Goal: Communication & Community: Ask a question

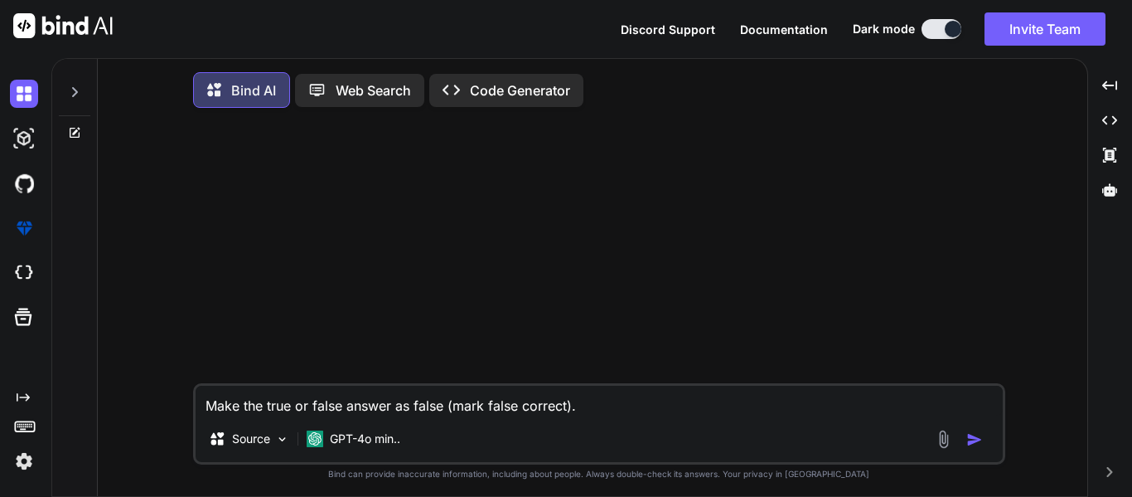
type textarea "x"
click at [37, 278] on img at bounding box center [24, 273] width 28 height 28
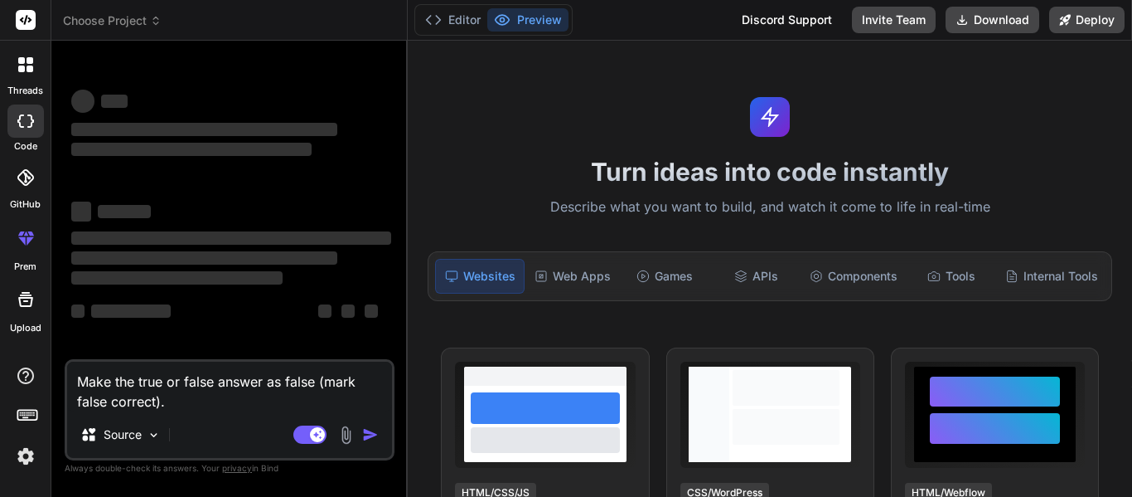
click at [36, 70] on div at bounding box center [25, 64] width 35 height 35
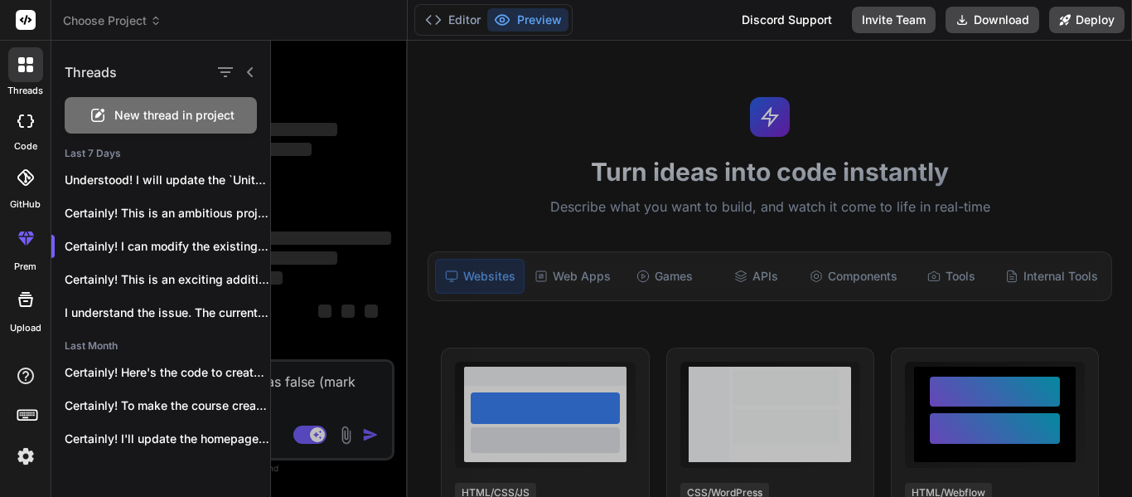
click at [143, 112] on span "New thread in project" at bounding box center [174, 115] width 120 height 17
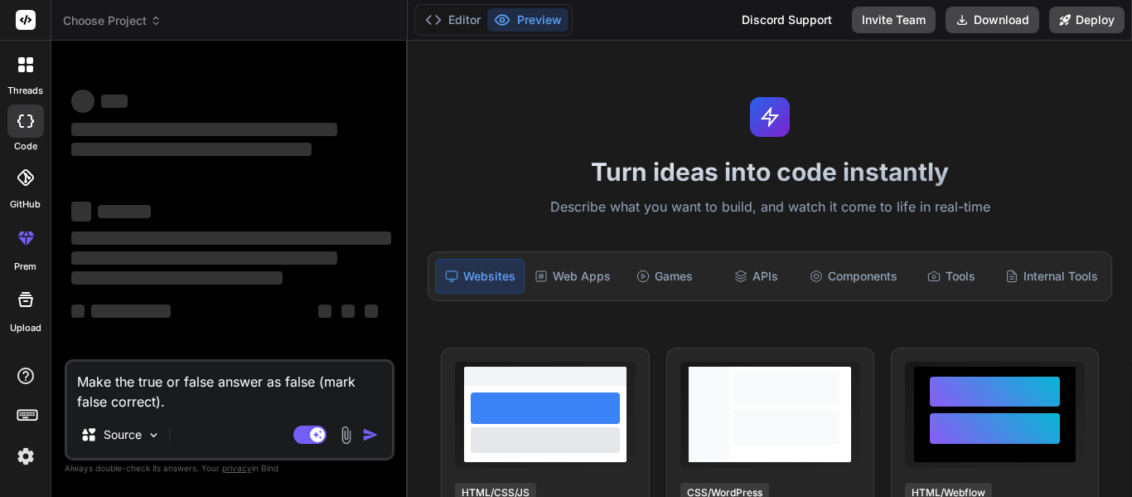
click at [293, 380] on textarea "Make the true or false answer as false (mark false correct)." at bounding box center [229, 386] width 325 height 50
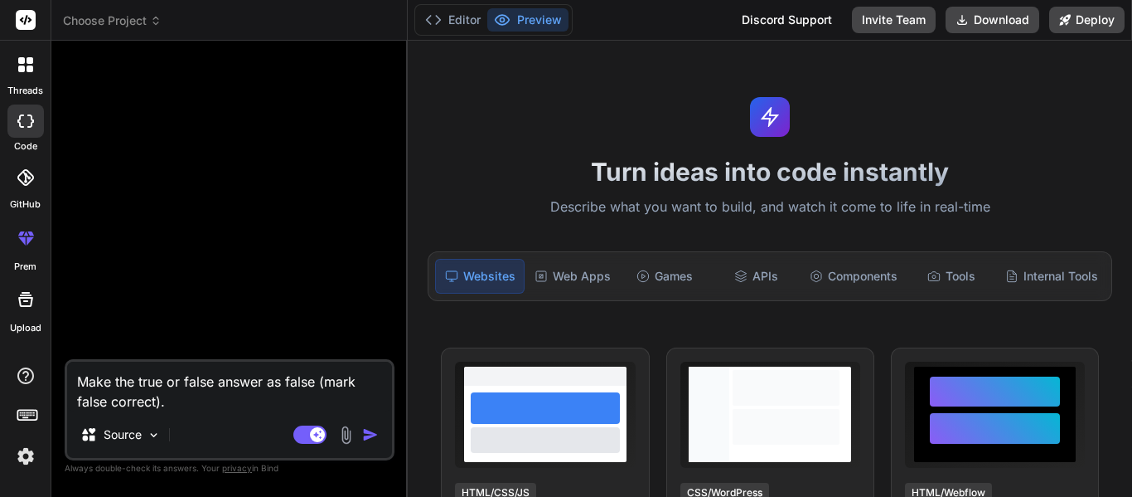
click at [293, 380] on textarea "Make the true or false answer as false (mark false correct)." at bounding box center [229, 386] width 325 height 50
type textarea "x"
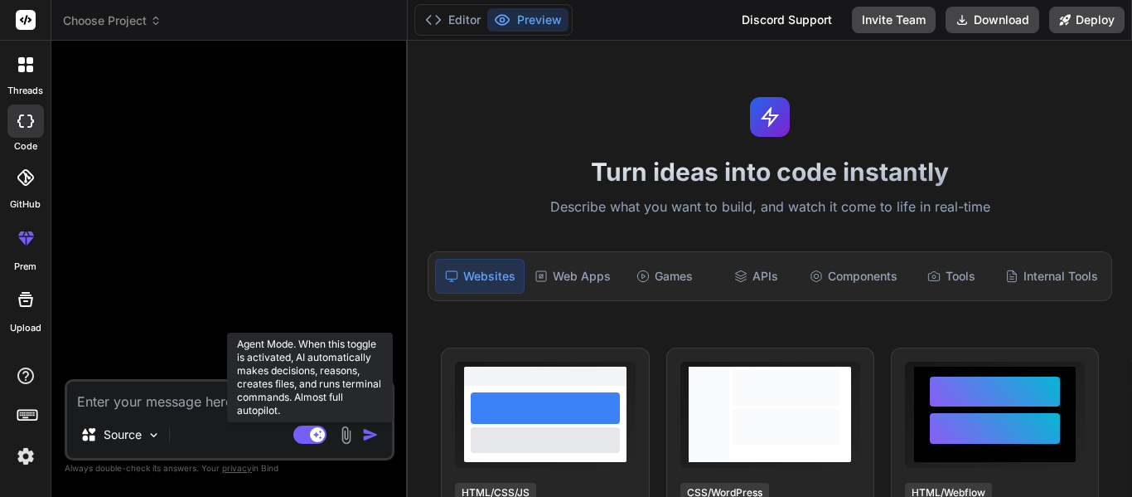
click at [316, 442] on rect at bounding box center [309, 434] width 33 height 18
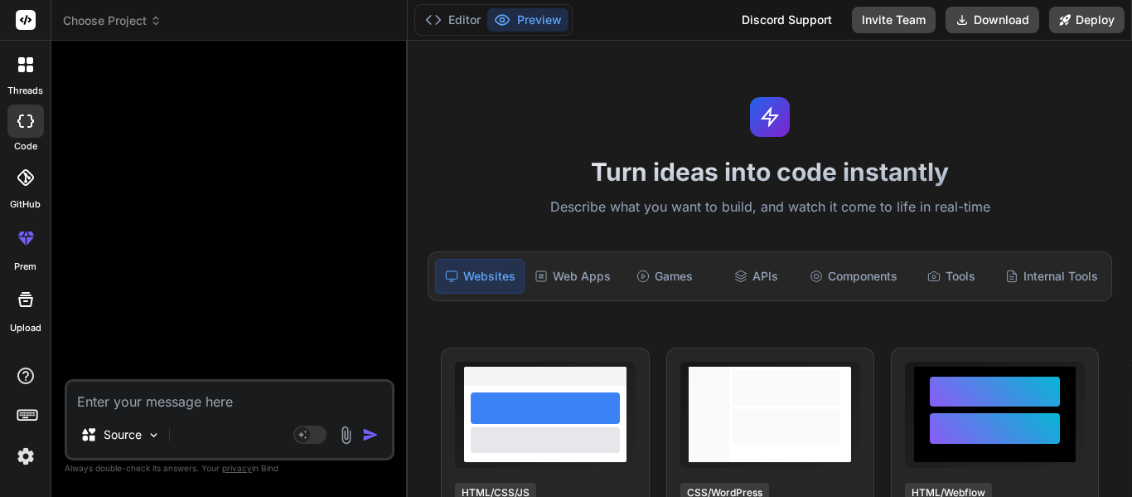
click at [158, 410] on textarea at bounding box center [229, 396] width 325 height 30
type textarea "x"
type textarea "M"
type textarea "x"
type textarea "Ma"
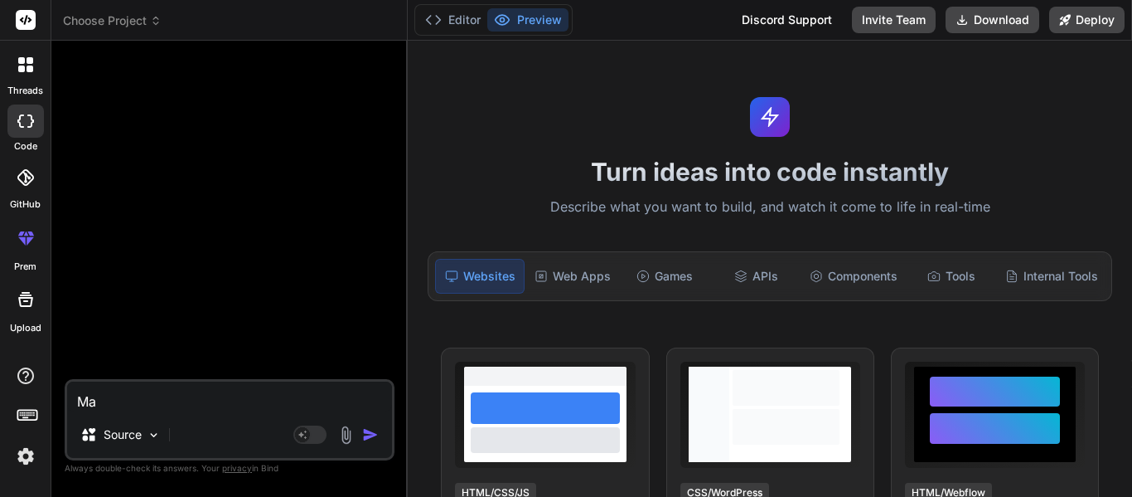
type textarea "x"
type textarea "Mak"
type textarea "x"
type textarea "Make"
type textarea "x"
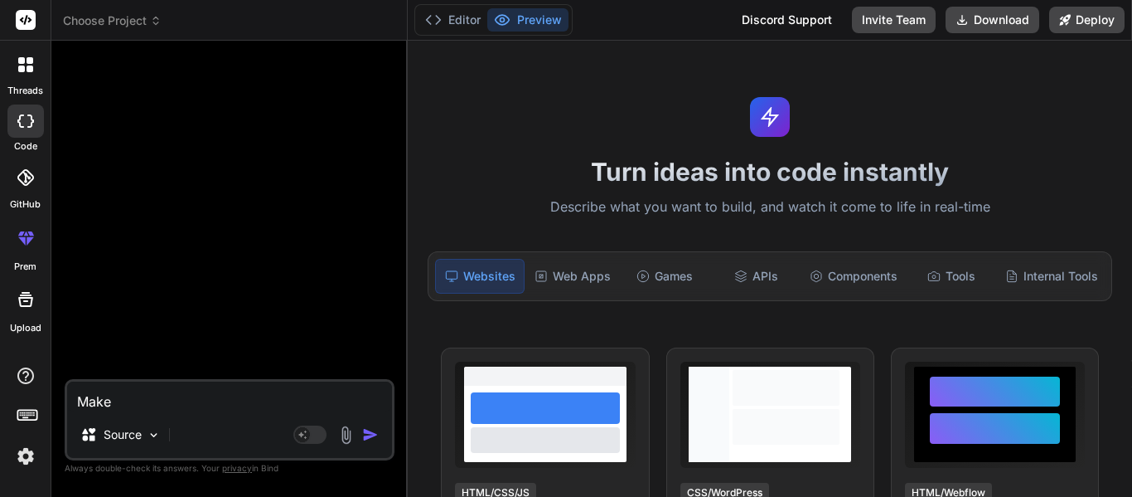
type textarea "Make"
type textarea "x"
type textarea "Make m"
type textarea "x"
type textarea "Make me"
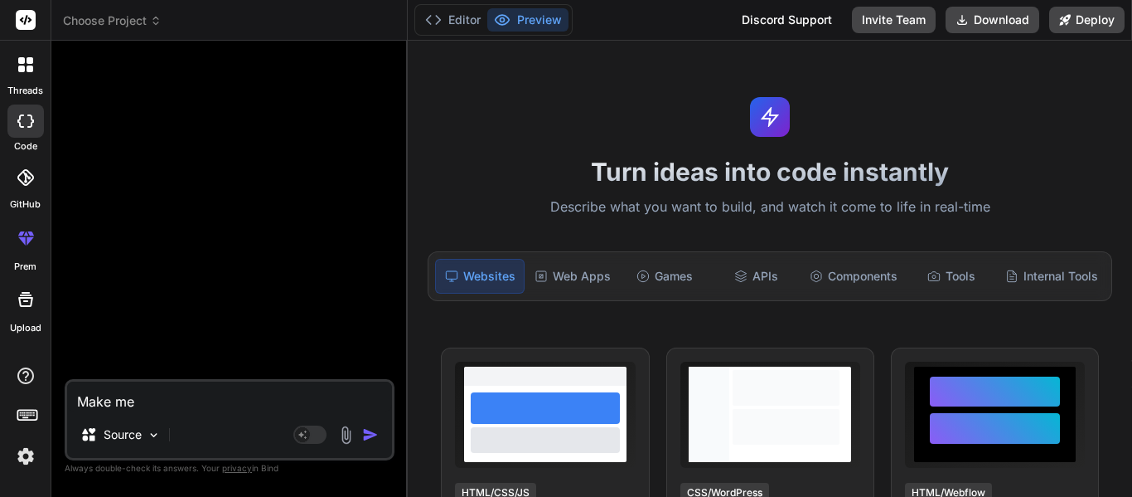
type textarea "x"
type textarea "Make me"
type textarea "x"
type textarea "Make me a"
type textarea "x"
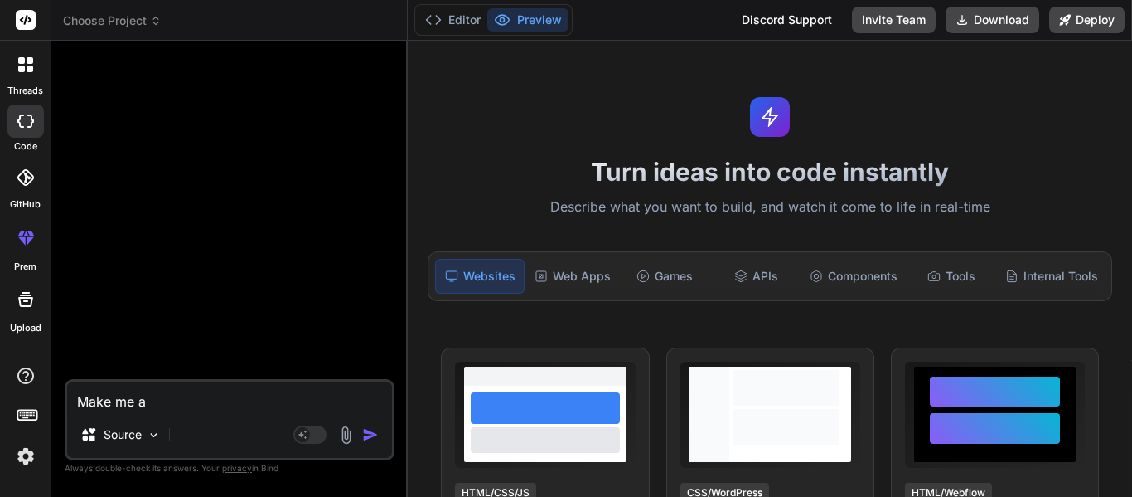
type textarea "Make me a"
type textarea "x"
type textarea "Make me a s"
type textarea "x"
type textarea "Make me a sod"
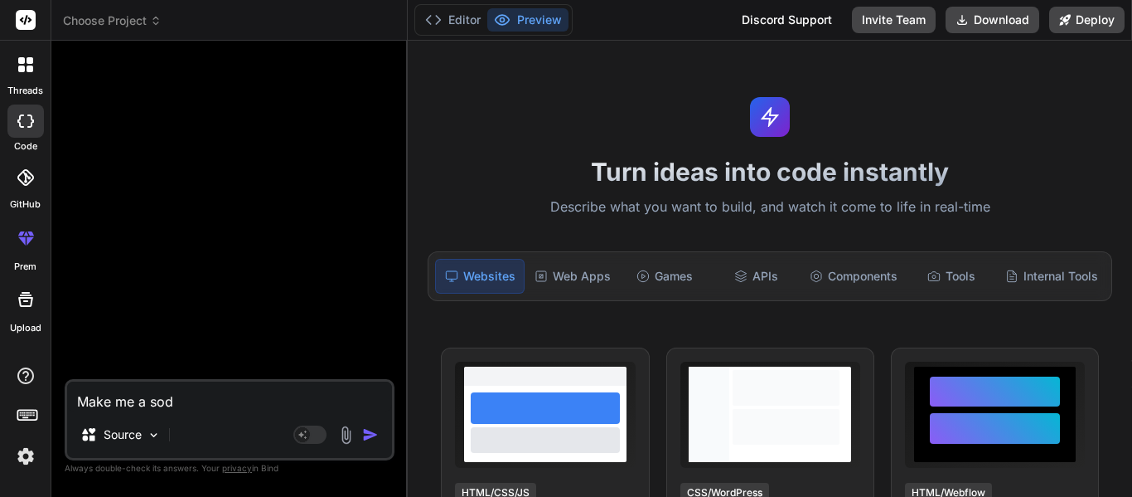
type textarea "x"
type textarea "Make me a so"
type textarea "x"
type textarea "Make me a s"
type textarea "x"
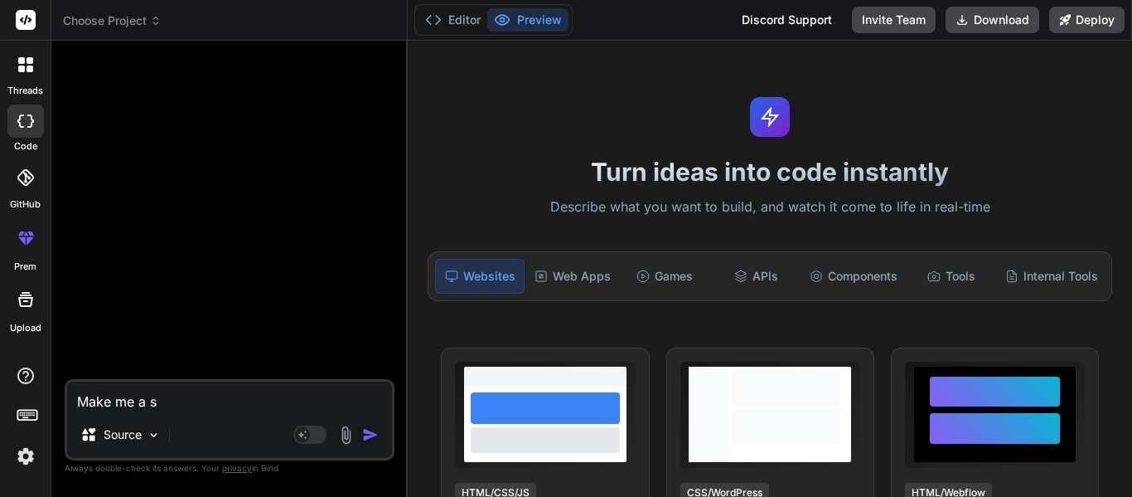
type textarea "Make me a si"
type textarea "x"
type textarea "Make me a sid"
type textarea "x"
type textarea "Make me a side"
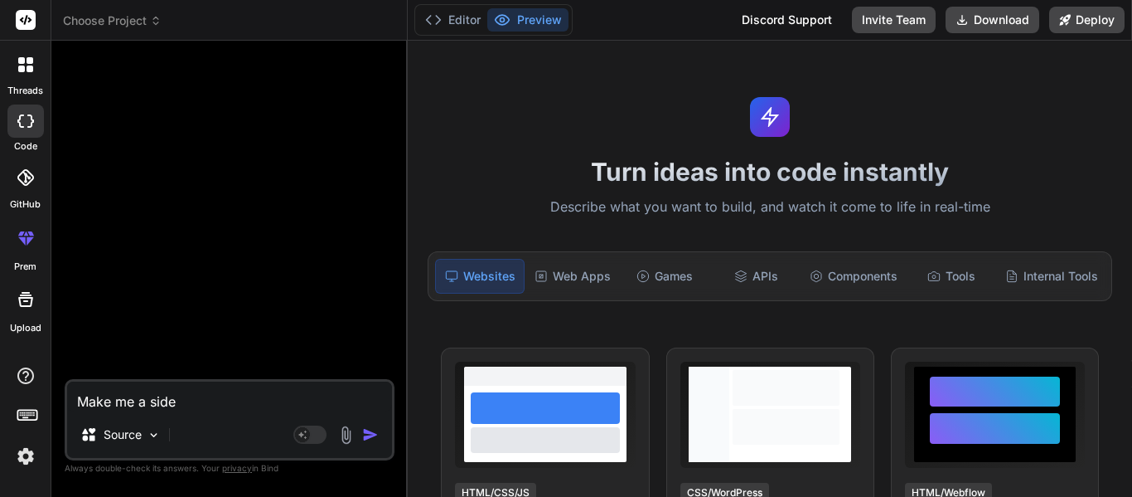
type textarea "x"
type textarea "Make me a sidea"
type textarea "x"
type textarea "Make me a side"
type textarea "x"
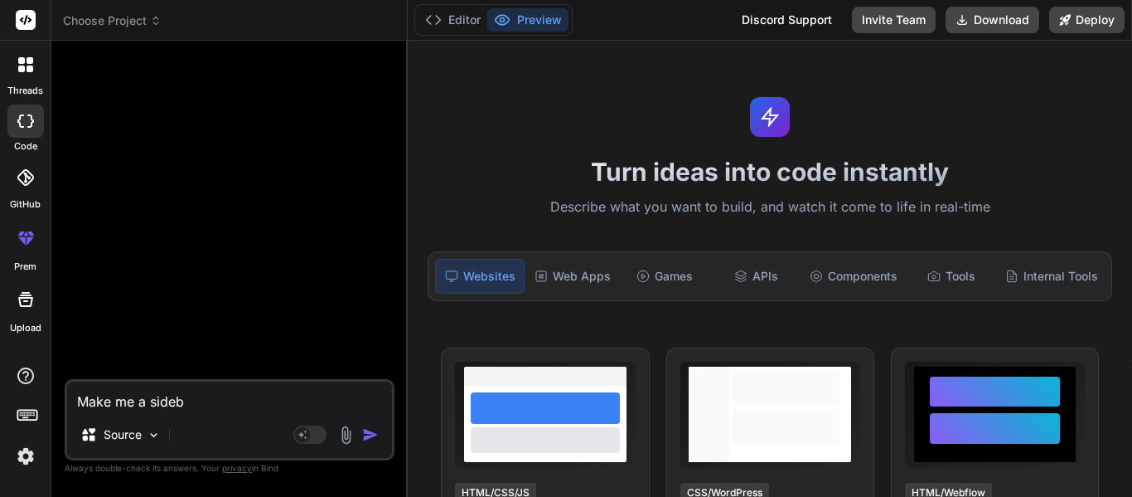
type textarea "Make me a sideba"
type textarea "x"
type textarea "Make me a sidebar"
type textarea "x"
type textarea "Make me a sidebar"
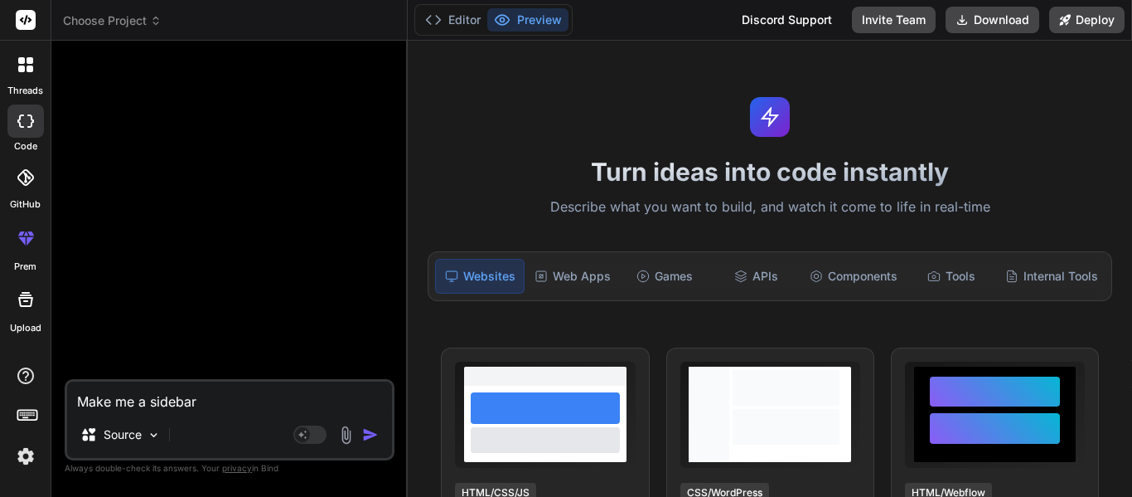
type textarea "x"
type textarea "Make me a sidebar w"
type textarea "x"
type textarea "Make me a sidebar wi"
type textarea "x"
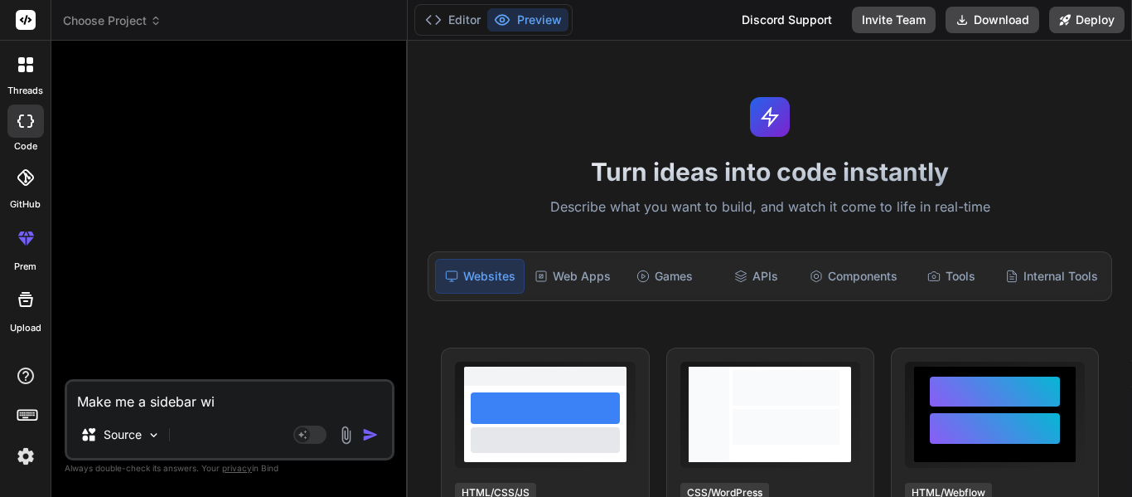
type textarea "Make me a sidebar wit"
type textarea "x"
type textarea "Make me a sidebar with"
type textarea "x"
type textarea "Make me a sidebar with"
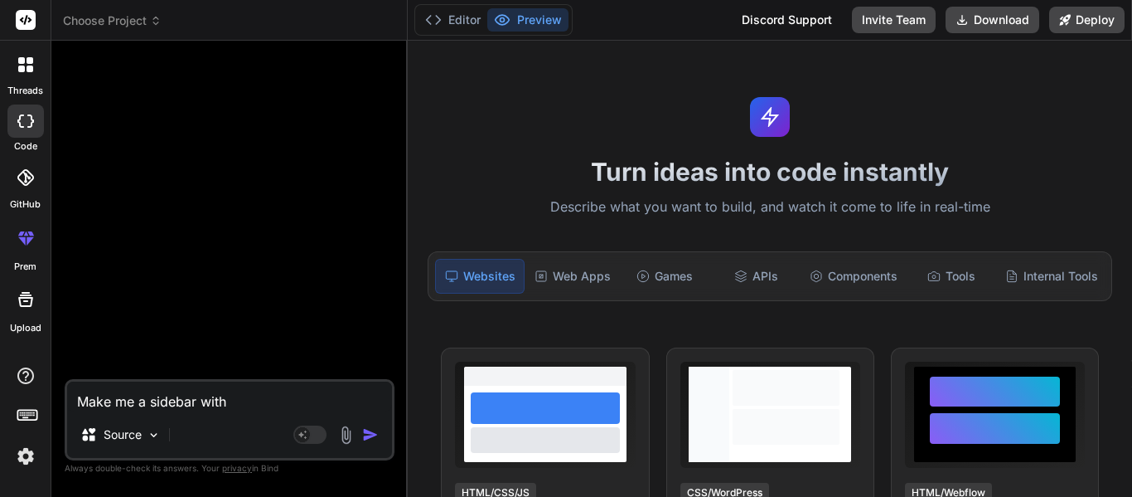
type textarea "x"
type textarea "Make me a sidebar with u"
type textarea "x"
type textarea "Make me a sidebar with"
type textarea "x"
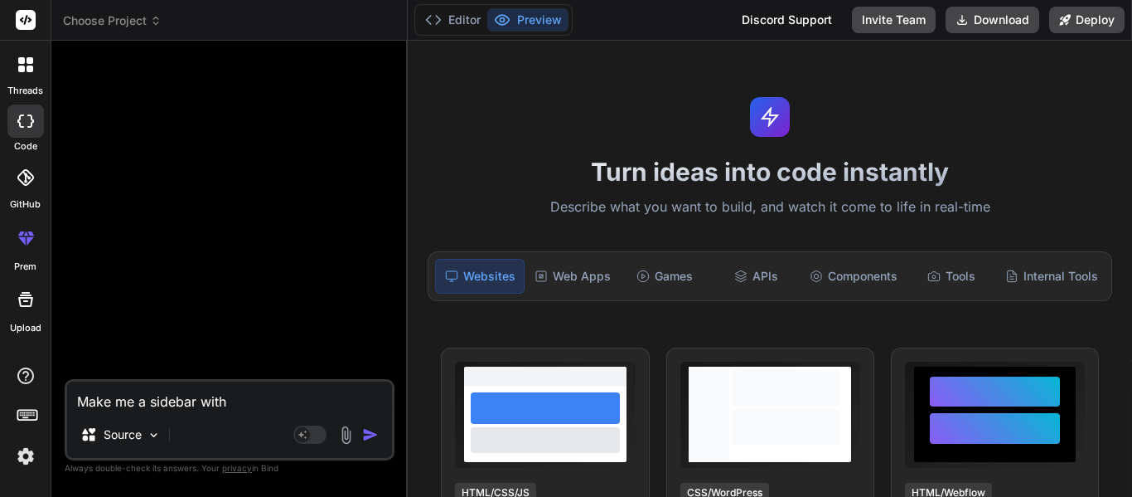
type textarea "Make me a sidebar with 7"
type textarea "x"
type textarea "Make me a sidebar with 7"
type textarea "x"
type textarea "Make me a sidebar with 7 u"
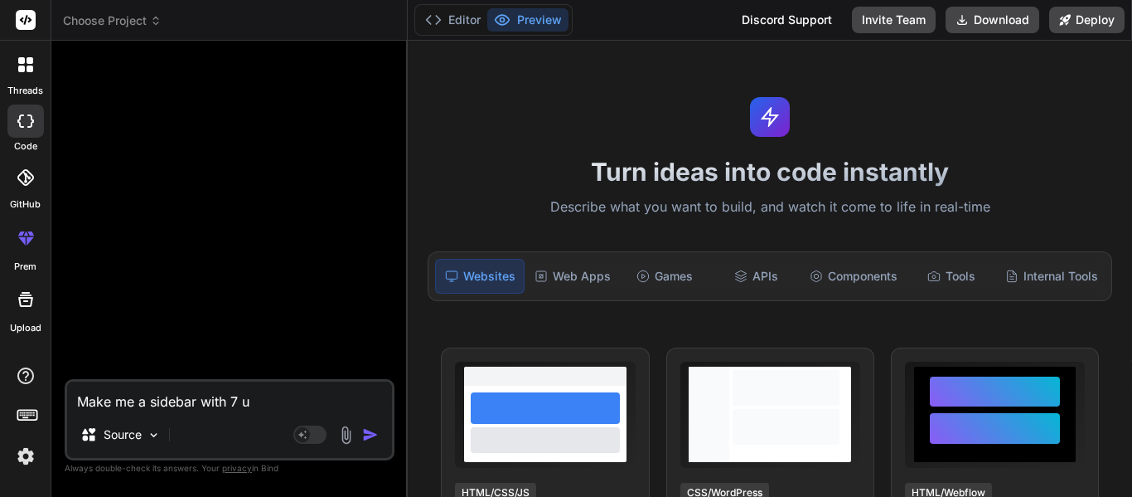
type textarea "x"
type textarea "Make me a sidebar with 7 un"
type textarea "x"
type textarea "Make me a sidebar with 7 uni"
type textarea "x"
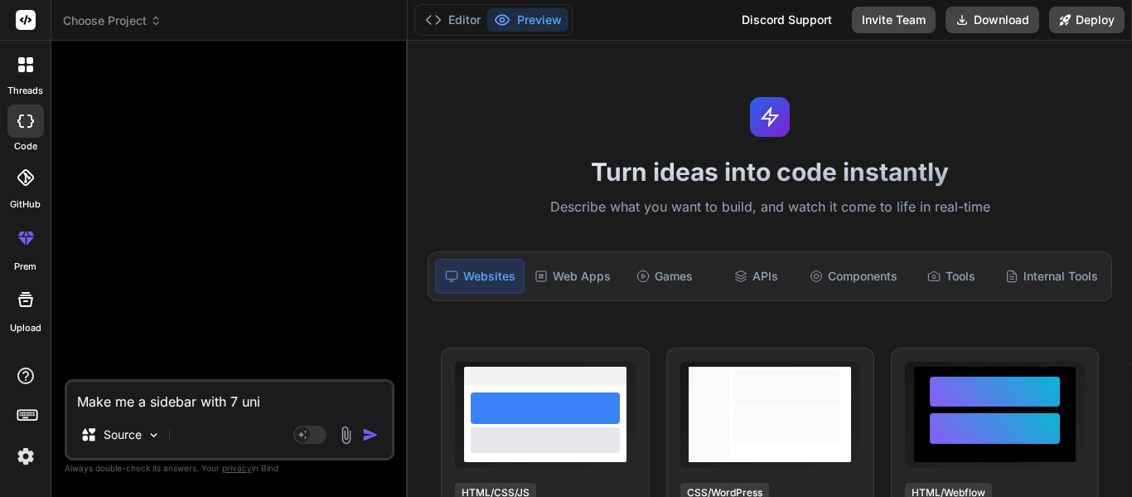
type textarea "Make me a sidebar with 7 unit"
type textarea "x"
type textarea "Make me a sidebar with 7 units"
type textarea "x"
type textarea "Make me a sidebar with 7 units."
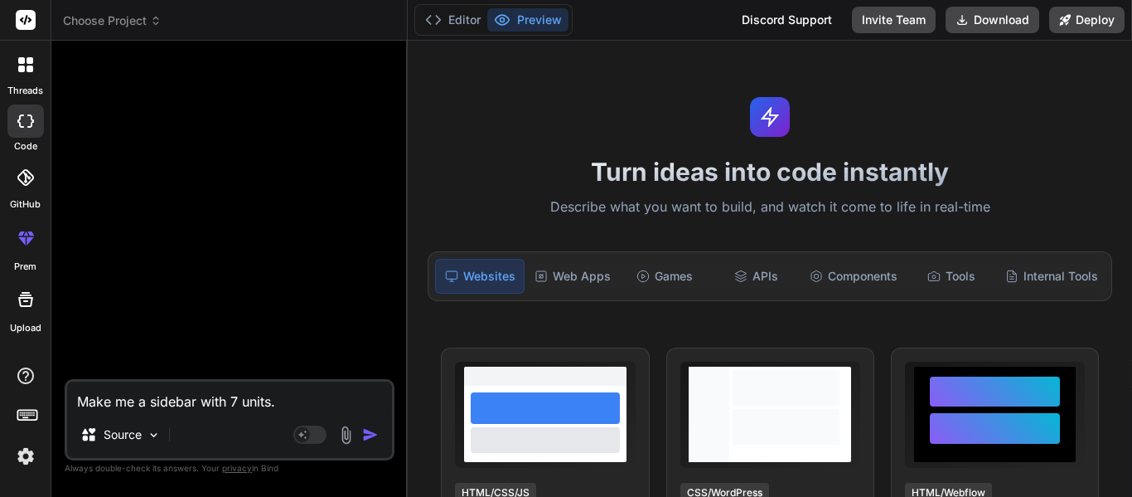
type textarea "x"
type textarea "Make me a sidebar with 7 units."
type textarea "x"
type textarea "Make me a sidebar with 7 units. M"
type textarea "x"
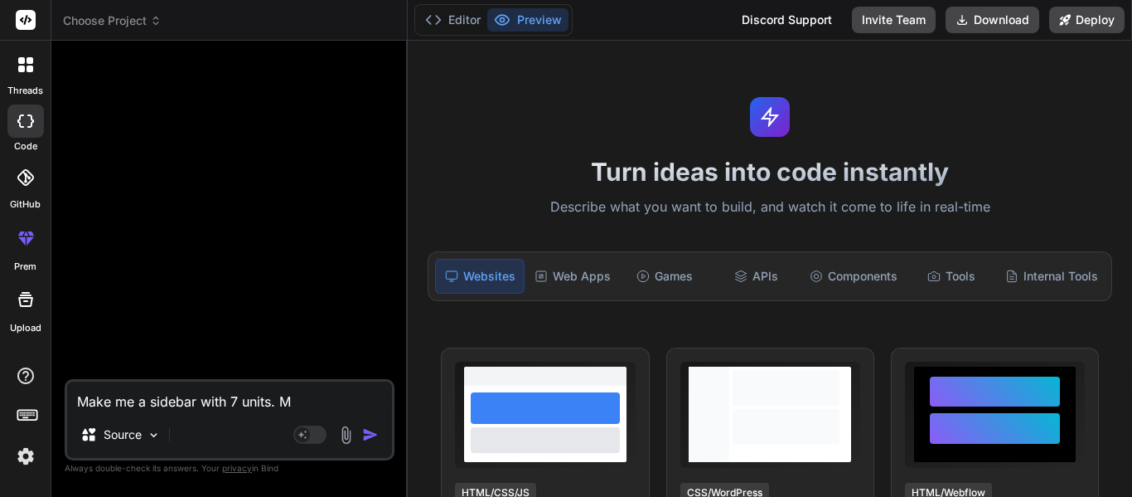
type textarea "Make me a sidebar with 7 units. Ma"
type textarea "x"
type textarea "Make me a sidebar with 7 units. Mak"
type textarea "x"
type textarea "Make me a sidebar with 7 units. Make"
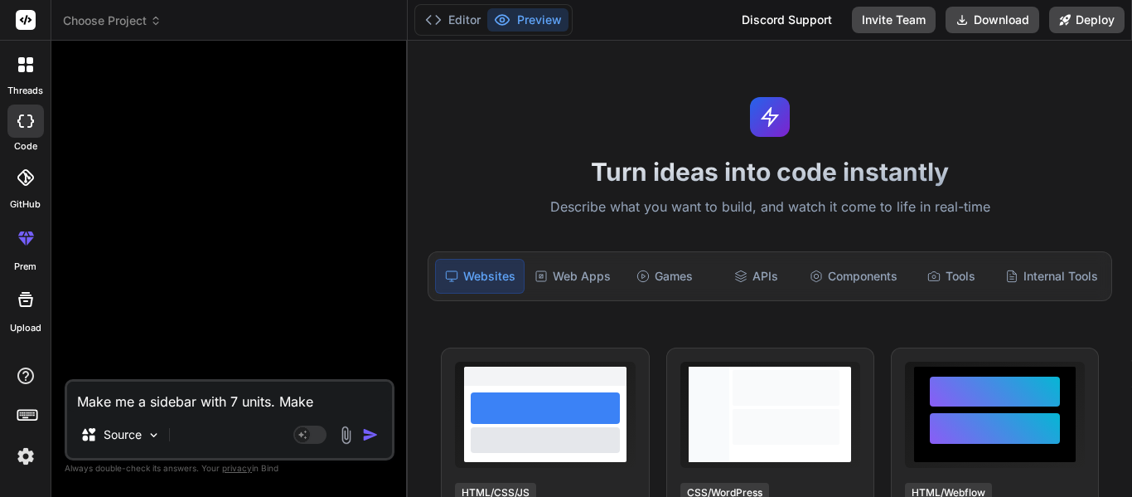
type textarea "x"
type textarea "Make me a sidebar with 7 units. Make"
type textarea "x"
type textarea "Make me a sidebar with 7 units. Make h"
type textarea "x"
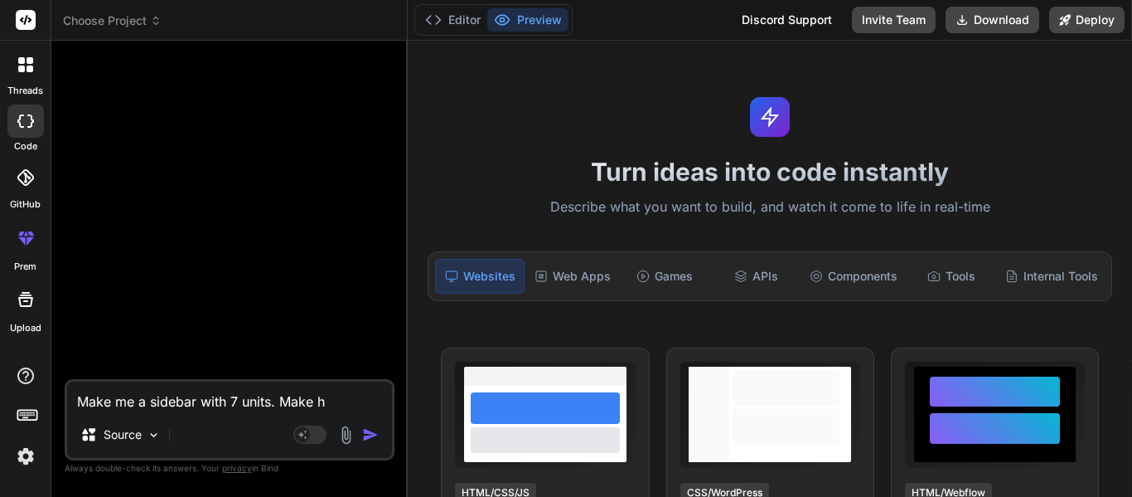
type textarea "Make me a sidebar with 7 units. Make"
type textarea "x"
type textarea "Make me a sidebar with 7 units. Make t"
type textarea "x"
type textarea "Make me a sidebar with 7 units. Make th"
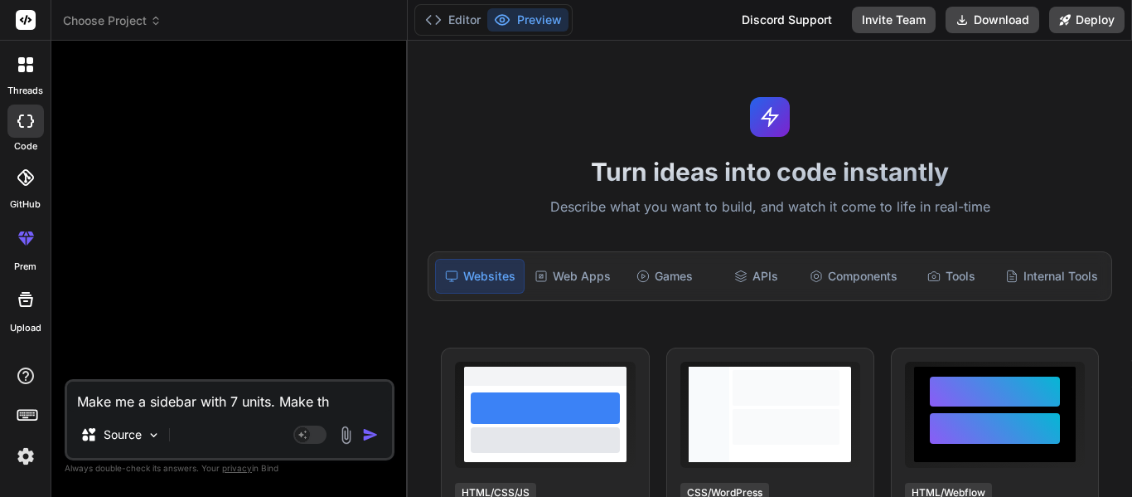
type textarea "x"
type textarea "Make me a sidebar with 7 units. Make the"
type textarea "x"
type textarea "Make me a sidebar with 7 units. Make the f"
type textarea "x"
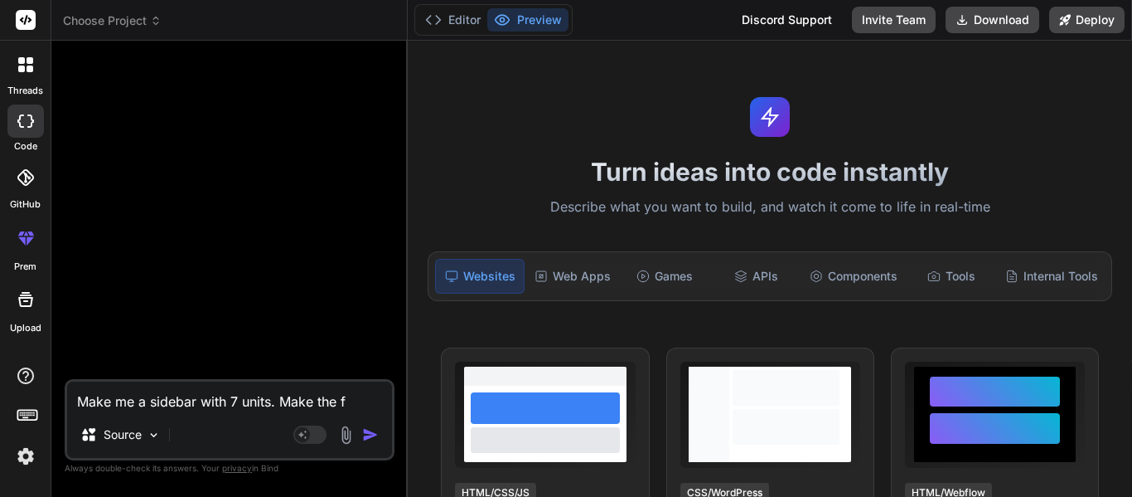
type textarea "Make me a sidebar with 7 units. Make the fi"
type textarea "x"
type textarea "Make me a sidebar with 7 units. Make the fir"
type textarea "x"
type textarea "Make me a sidebar with 7 units. Make the first"
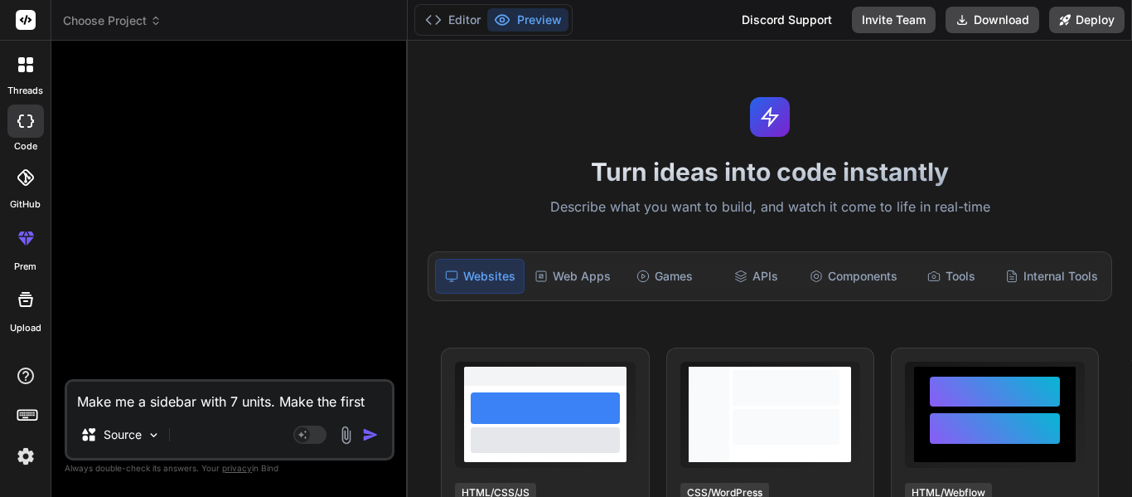
type textarea "x"
type textarea "Make me a sidebar with 7 units. Make the first"
type textarea "x"
type textarea "Make me a sidebar with 7 units. Make the first u"
type textarea "x"
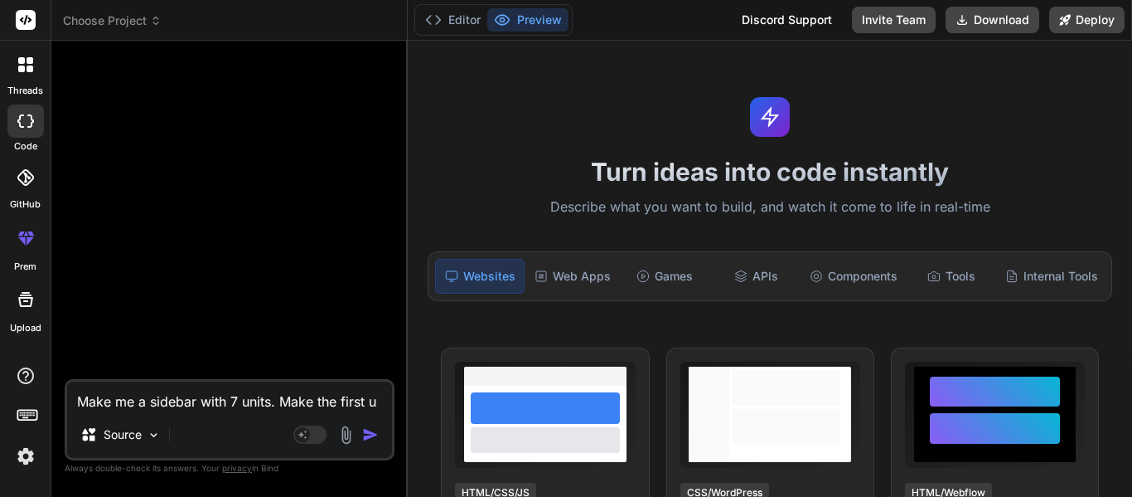
type textarea "Make me a sidebar with 7 units. Make the first un"
type textarea "x"
type textarea "Make me a sidebar with 7 units. Make the first uni"
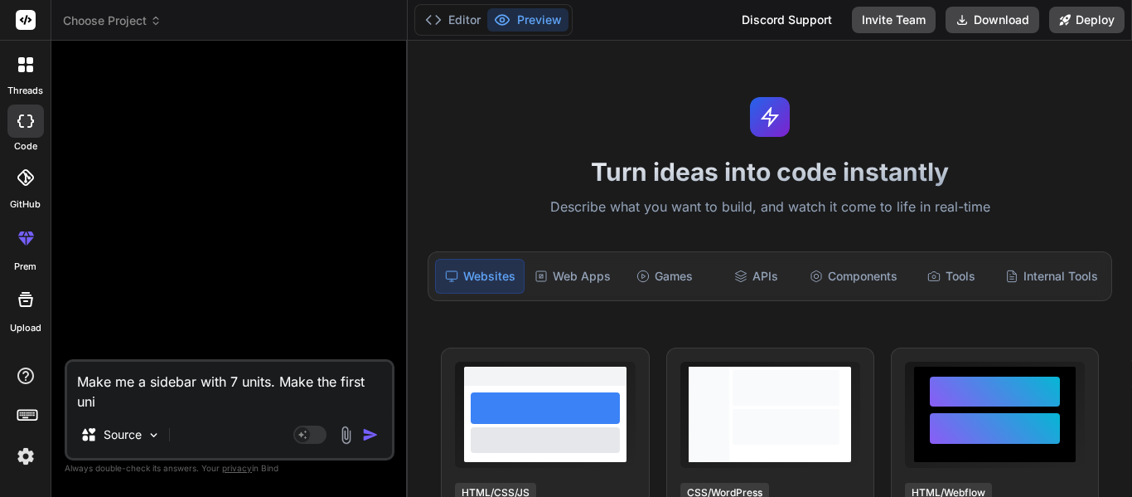
type textarea "x"
type textarea "Make me a sidebar with 7 units. Make the first unit"
type textarea "x"
type textarea "Make me a sidebar with 7 units. Make the first units"
type textarea "x"
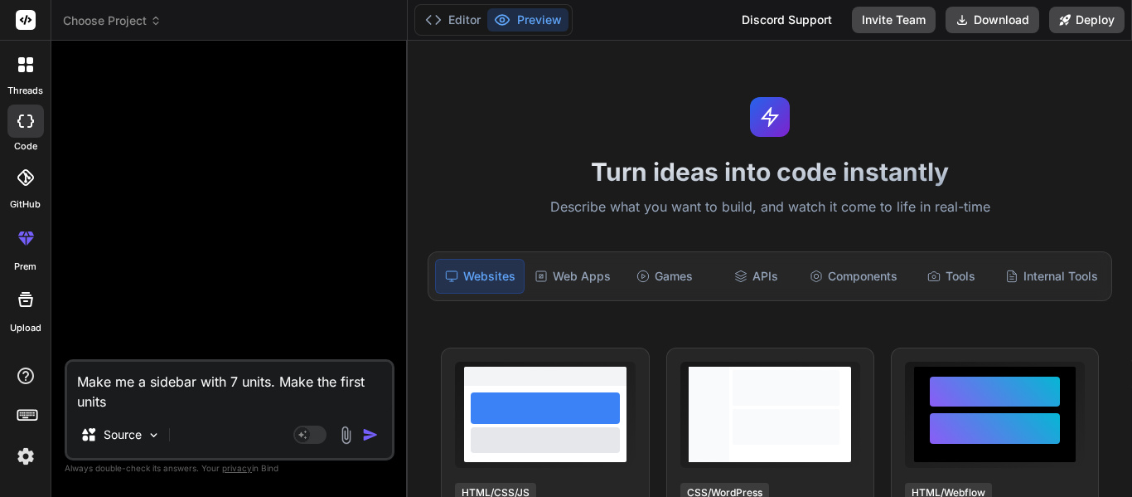
type textarea "Make me a sidebar with 7 units. Make the first unit"
type textarea "x"
type textarea "Make me a sidebar with 7 units. Make the first unit"
type textarea "x"
type textarea "Make me a sidebar with 7 units. Make the first unit h"
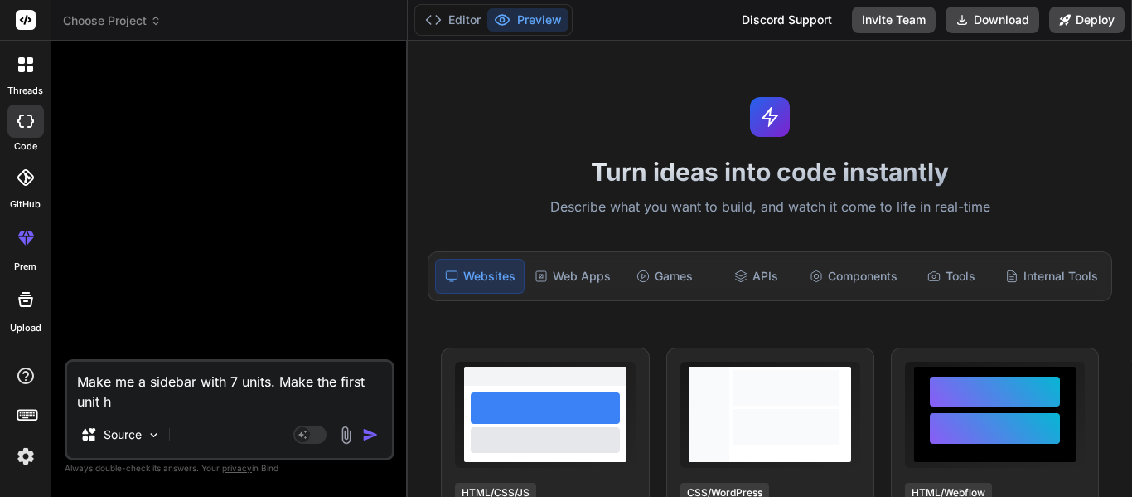
type textarea "x"
type textarea "Make me a sidebar with 7 units. Make the first unit ha"
type textarea "x"
type textarea "Make me a sidebar with 7 units. Make the first unit hav"
type textarea "x"
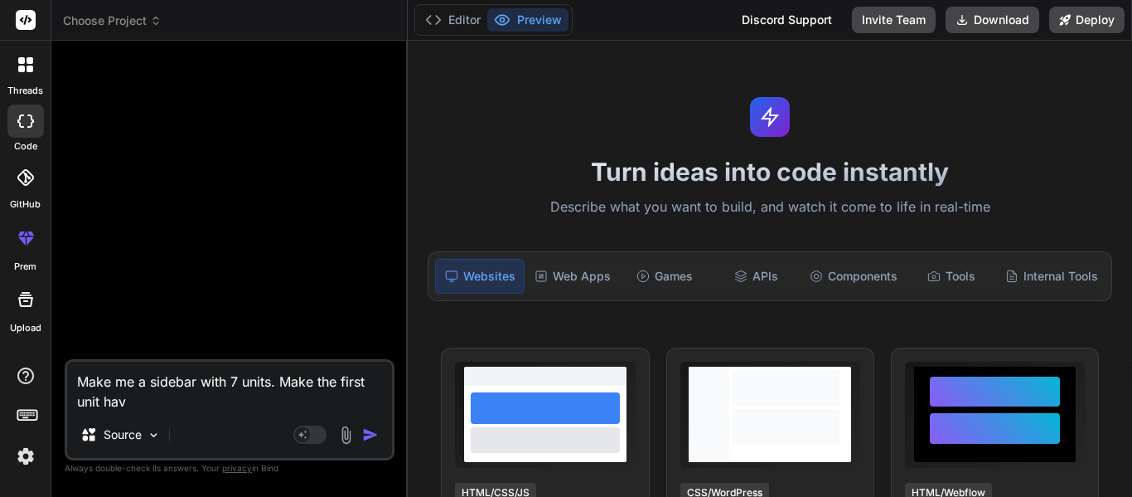
type textarea "Make me a sidebar with 7 units. Make the first unit have"
type textarea "x"
type textarea "Make me a sidebar with 7 units. Make the first unit have"
type textarea "x"
type textarea "Make me a sidebar with 7 units. Make the first unit have a"
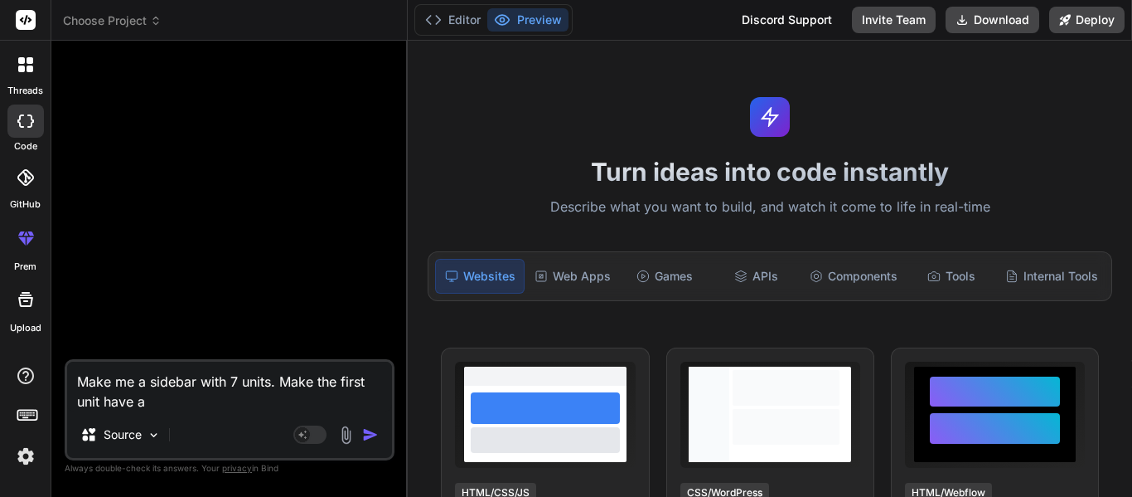
type textarea "x"
type textarea "Make me a sidebar with 7 units. Make the first unit have a"
type textarea "x"
type textarea "Make me a sidebar with 7 units. Make the first unit have a c"
type textarea "x"
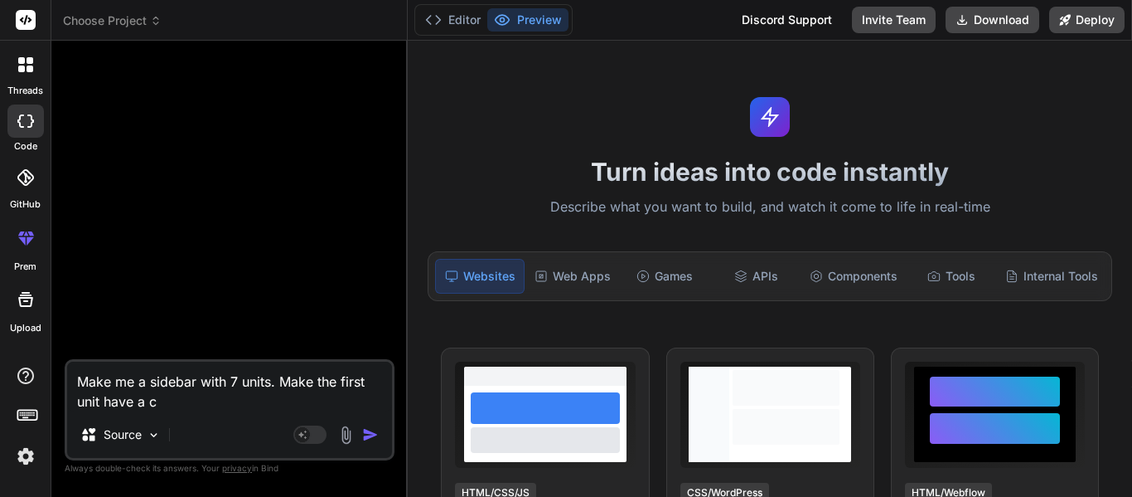
type textarea "Make me a sidebar with 7 units. Make the first unit have a co"
type textarea "x"
type textarea "Make me a sidebar with 7 units. Make the first unit have a con"
type textarea "x"
type textarea "Make me a sidebar with 7 units. Make the first unit have a cont"
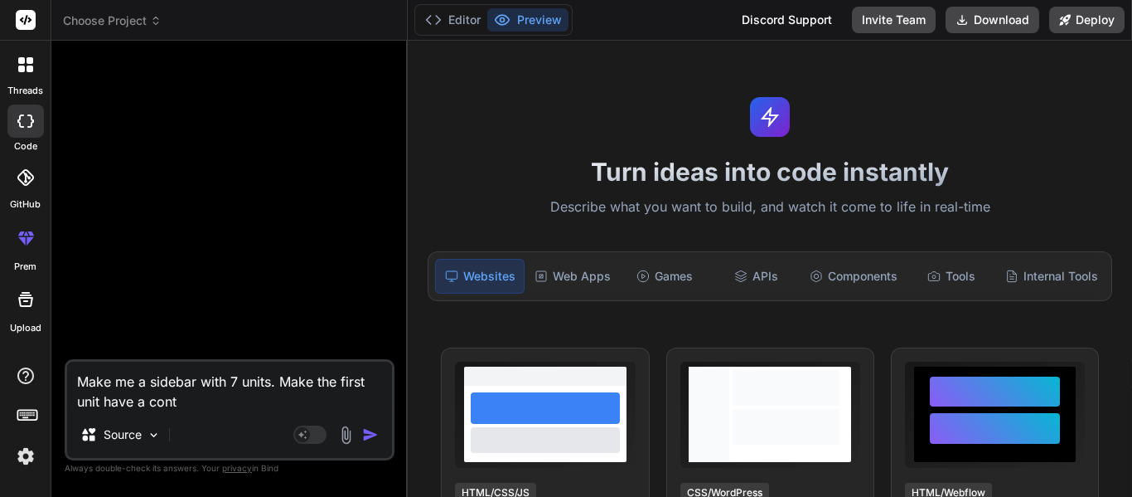
type textarea "x"
type textarea "Make me a sidebar with 7 units. Make the first unit have a conta"
type textarea "x"
type textarea "Make me a sidebar with 7 units. Make the first unit have a contai"
type textarea "x"
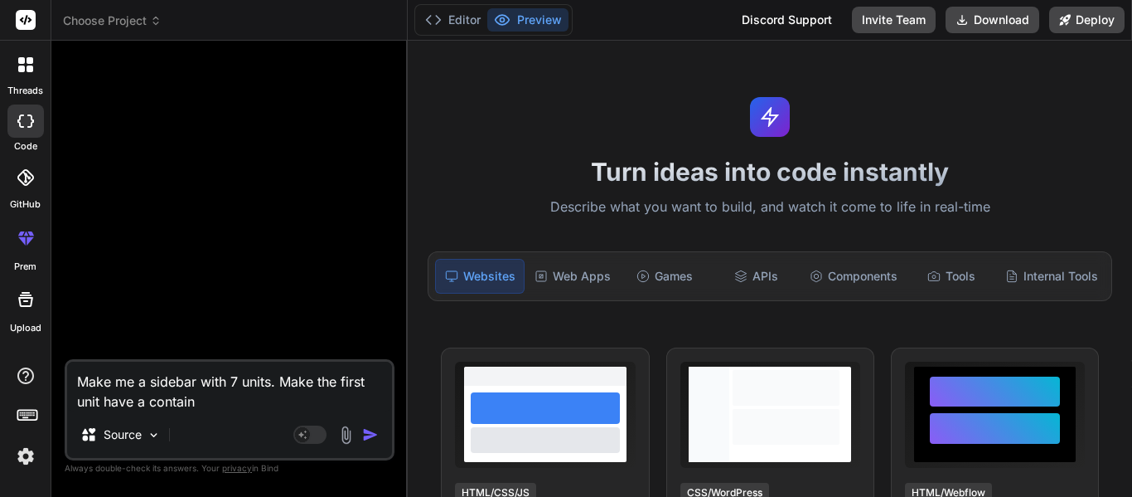
type textarea "Make me a sidebar with 7 units. Make the first unit have a containe"
type textarea "x"
type textarea "Make me a sidebar with 7 units. Make the first unit have a container"
type textarea "x"
type textarea "Make me a sidebar with 7 units. Make the first unit have a container"
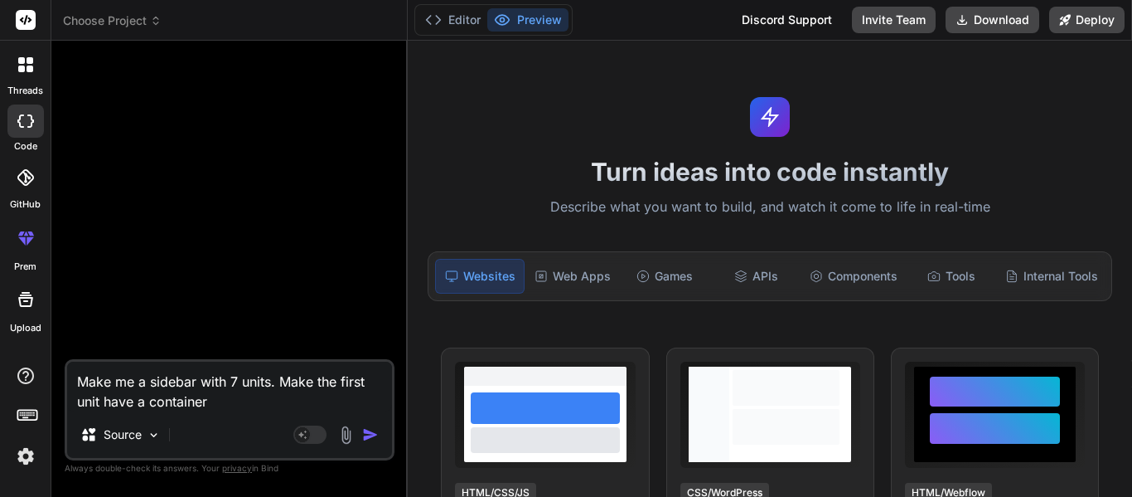
type textarea "x"
type textarea "Make me a sidebar with 7 units. Make the first unit have a container t"
type textarea "x"
type textarea "Make me a sidebar with 7 units. Make the first unit have a container th"
type textarea "x"
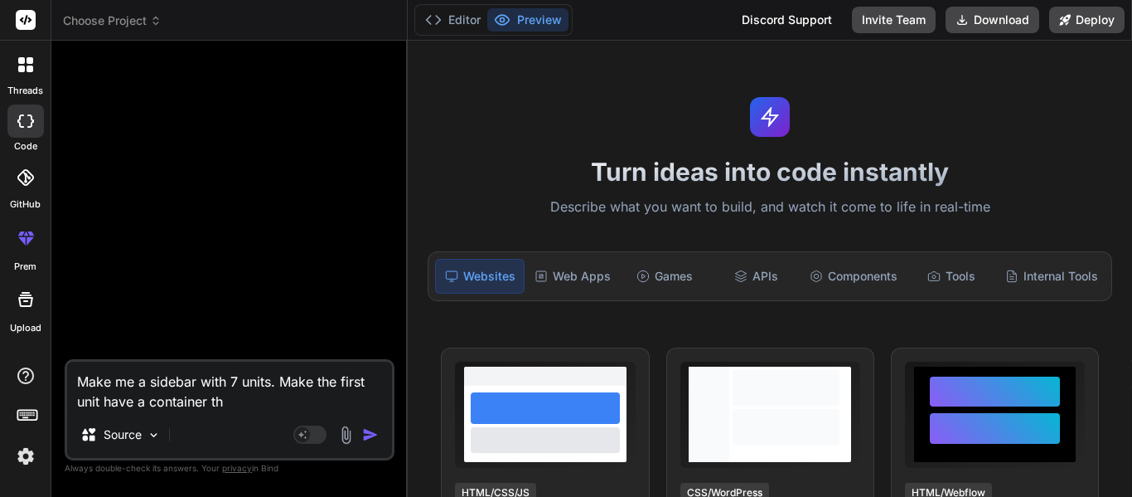
type textarea "Make me a sidebar with 7 units. Make the first unit have a container tha"
type textarea "x"
type textarea "Make me a sidebar with 7 units. Make the first unit have a container that"
type textarea "x"
type textarea "Make me a sidebar with 7 units. Make the first unit have a container that"
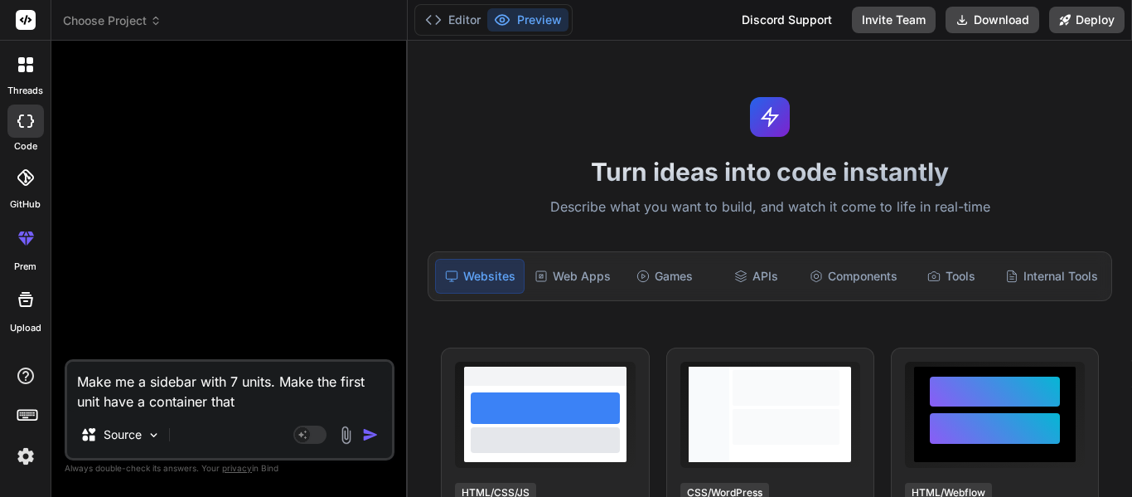
type textarea "x"
type textarea "Make me a sidebar with 7 units. Make the first unit have a container that s"
type textarea "x"
type textarea "Make me a sidebar with 7 units. Make the first unit have a container that sa"
type textarea "x"
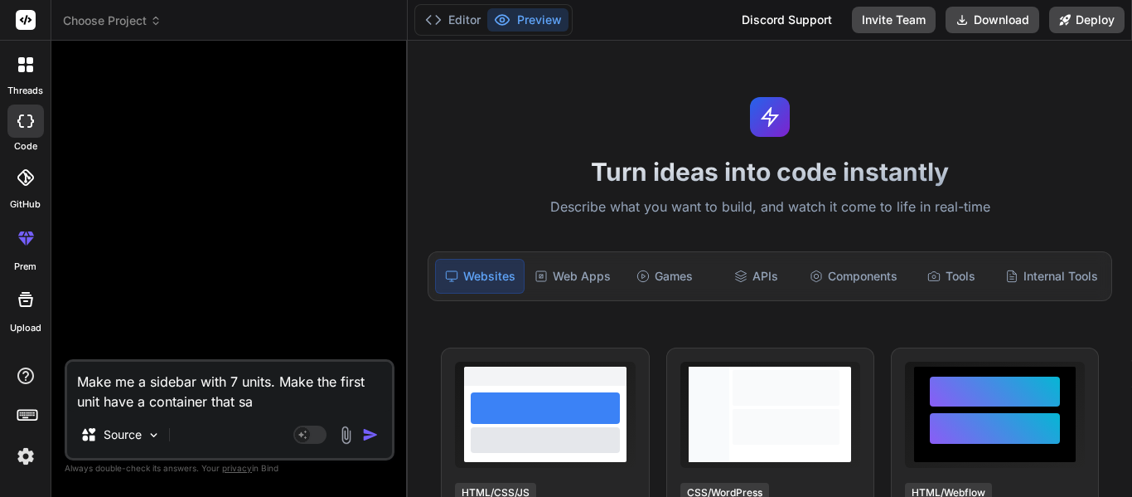
type textarea "Make me a sidebar with 7 units. Make the first unit have a container that say"
type textarea "x"
type textarea "Make me a sidebar with 7 units. Make the first unit have a container that says"
type textarea "x"
type textarea "Make me a sidebar with 7 units. Make the first unit have a container that says"
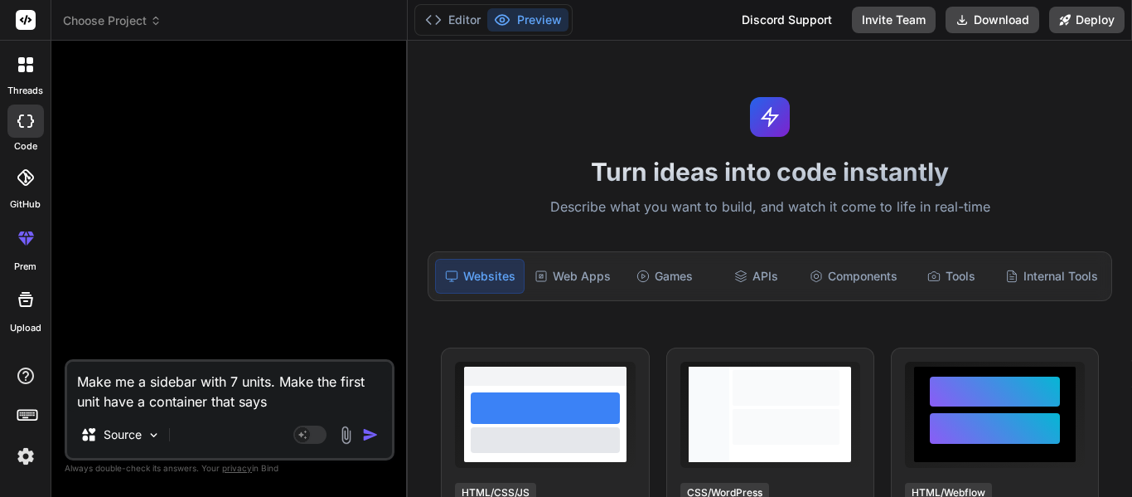
type textarea "x"
type textarea "Make me a sidebar with 7 units. Make the first unit have a container that says p"
type textarea "x"
type textarea "Make me a sidebar with 7 units. Make the first unit have a container that says …"
type textarea "x"
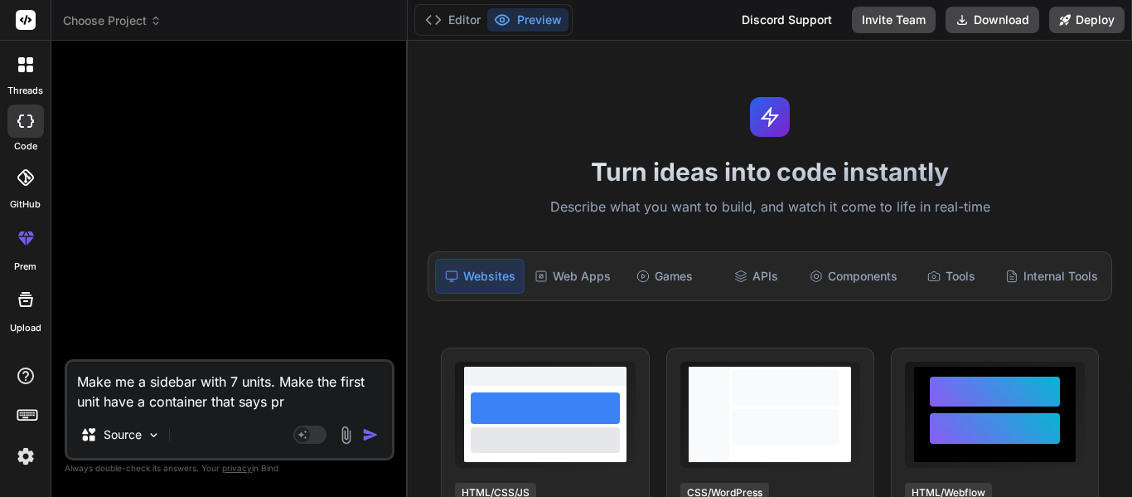
type textarea "Make me a sidebar with 7 units. Make the first unit have a container that says …"
type textarea "x"
type textarea "Make me a sidebar with 7 units. Make the first unit have a container that says …"
type textarea "x"
type textarea "Make me a sidebar with 7 units. Make the first unit have a container that says p"
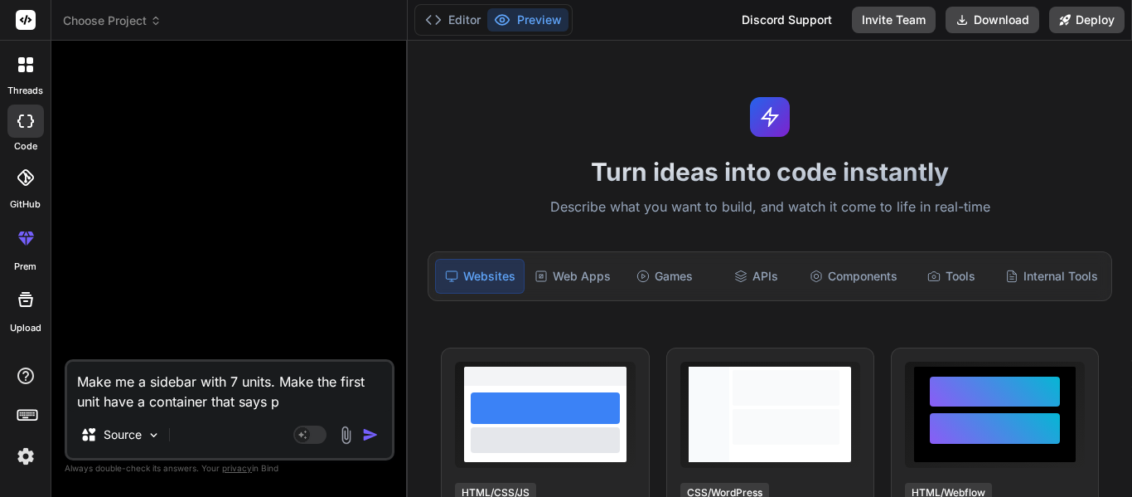
type textarea "x"
type textarea "Make me a sidebar with 7 units. Make the first unit have a container that says"
type textarea "x"
type textarea "Make me a sidebar with 7 units. Make the first unit have a container that says u"
type textarea "x"
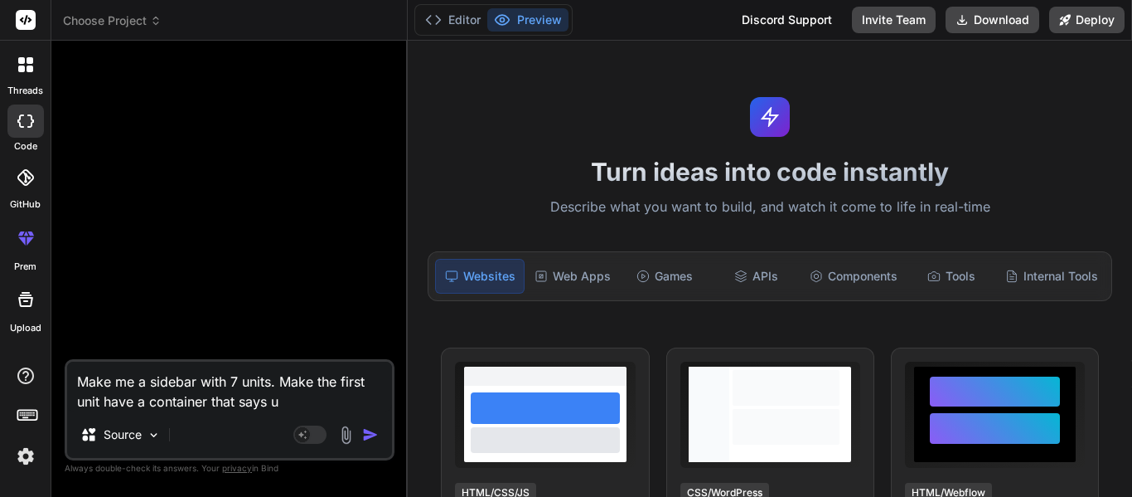
type textarea "Make me a sidebar with 7 units. Make the first unit have a container that says …"
type textarea "x"
type textarea "Make me a sidebar with 7 units. Make the first unit have a container that says …"
type textarea "x"
type textarea "Make me a sidebar with 7 units. Make the first unit have a container that says"
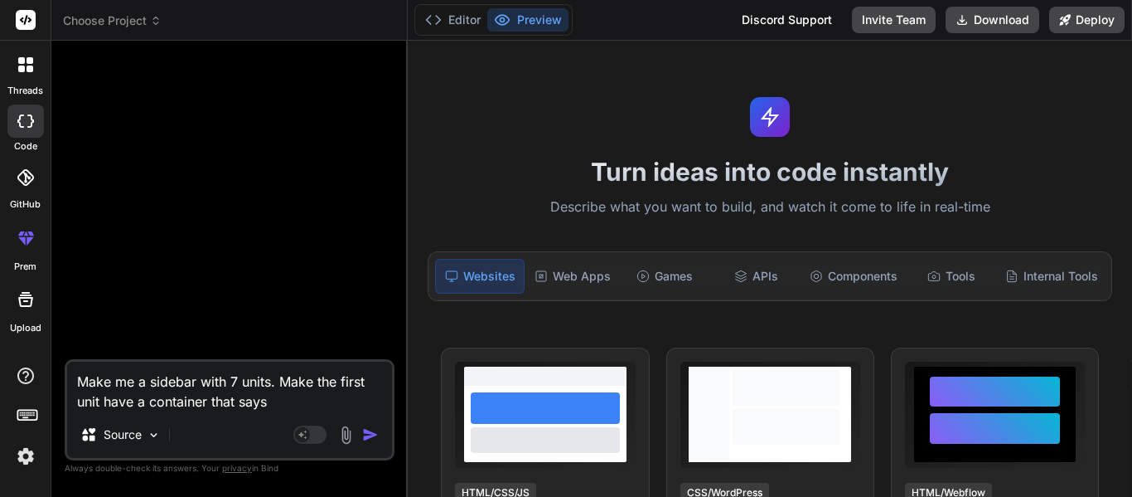
type textarea "x"
type textarea "Make me a sidebar with 7 units. Make the first unit have a container that says …"
type textarea "x"
type textarea "Make me a sidebar with 7 units. Make the first unit have a container that says …"
type textarea "x"
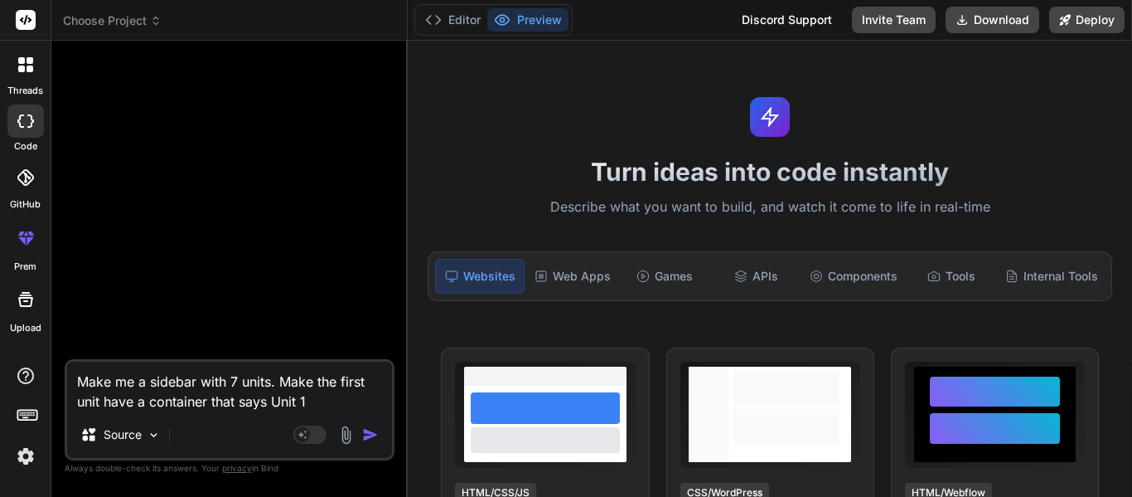
type textarea "Make me a sidebar with 7 units. Make the first unit have a container that says …"
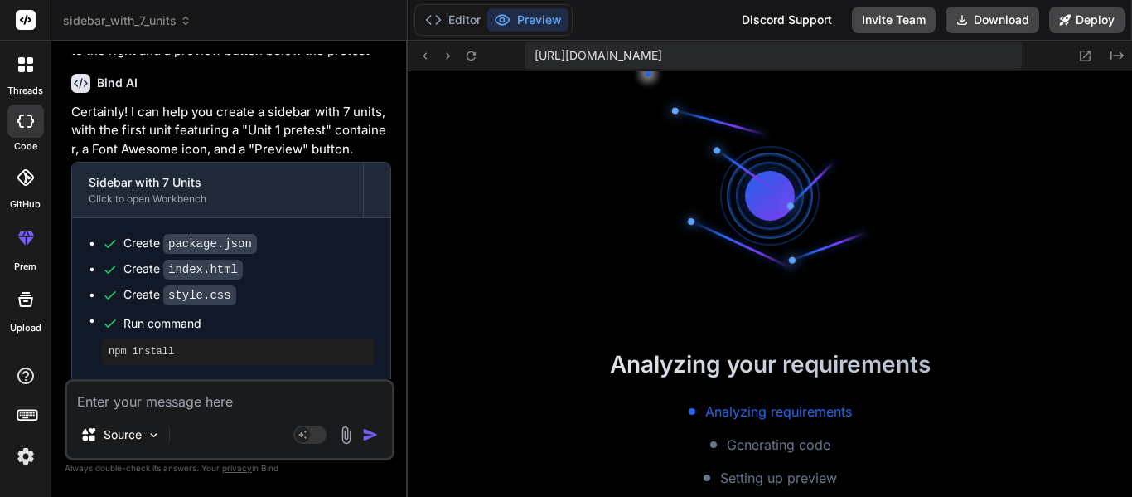
scroll to position [829, 0]
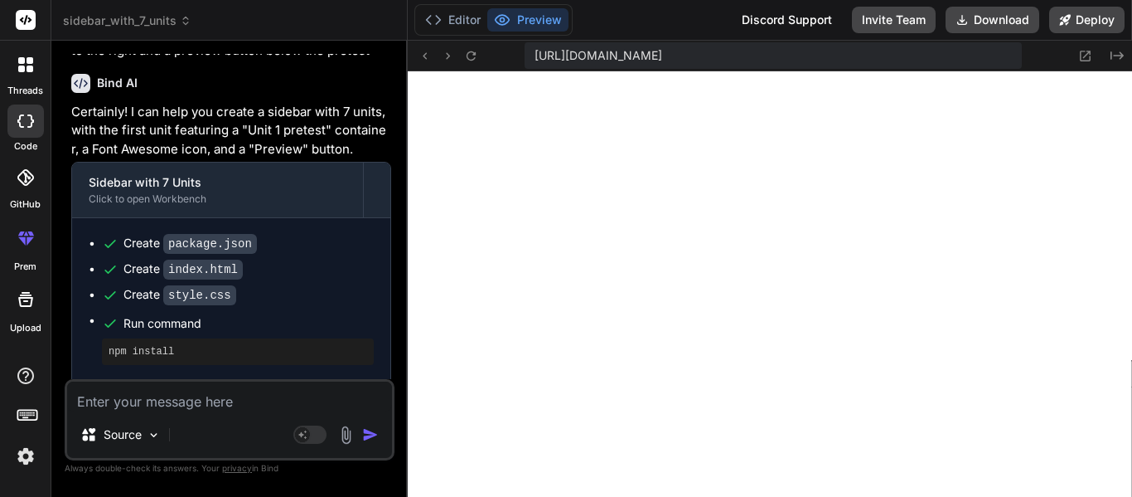
click at [173, 411] on div "Source Agent Mode. When this toggle is activated, AI automatically makes decisi…" at bounding box center [230, 419] width 330 height 81
click at [162, 403] on textarea at bounding box center [229, 396] width 325 height 30
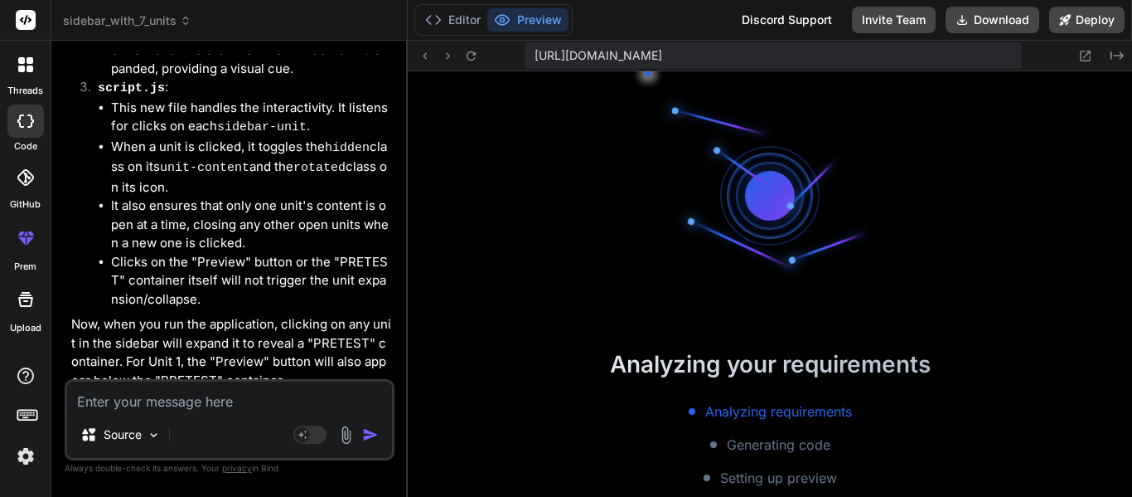
scroll to position [1874, 0]
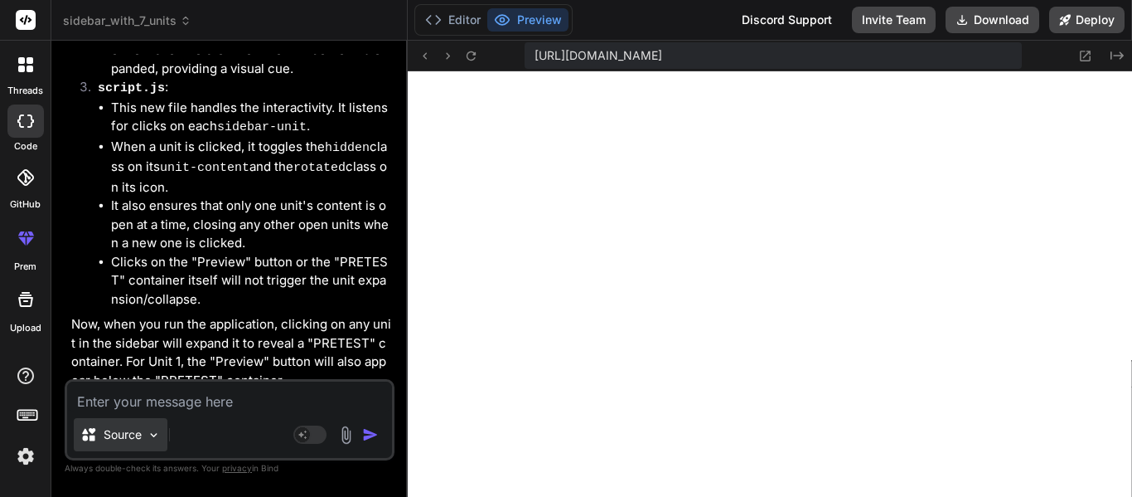
click at [164, 429] on div "Source" at bounding box center [121, 434] width 94 height 33
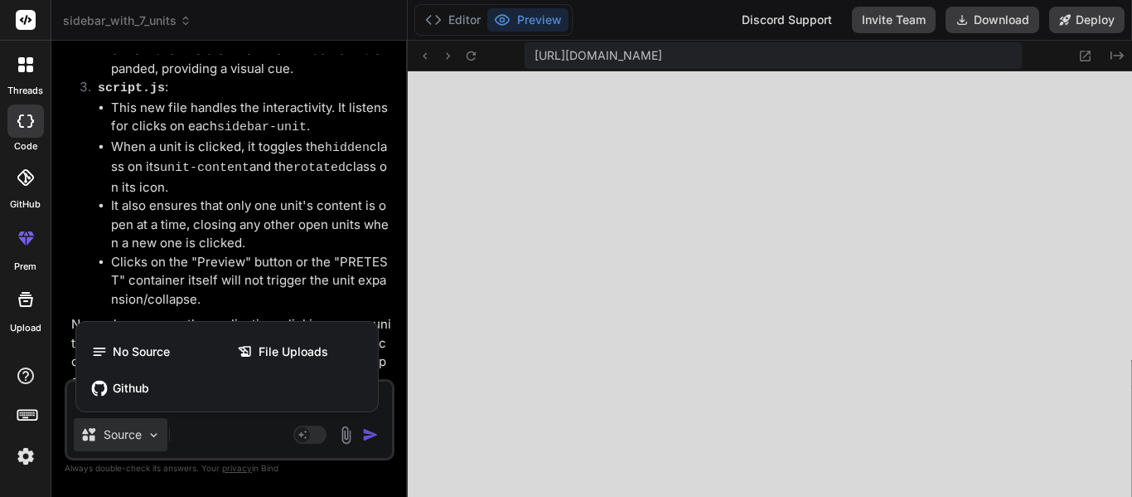
click at [246, 430] on div at bounding box center [566, 248] width 1132 height 497
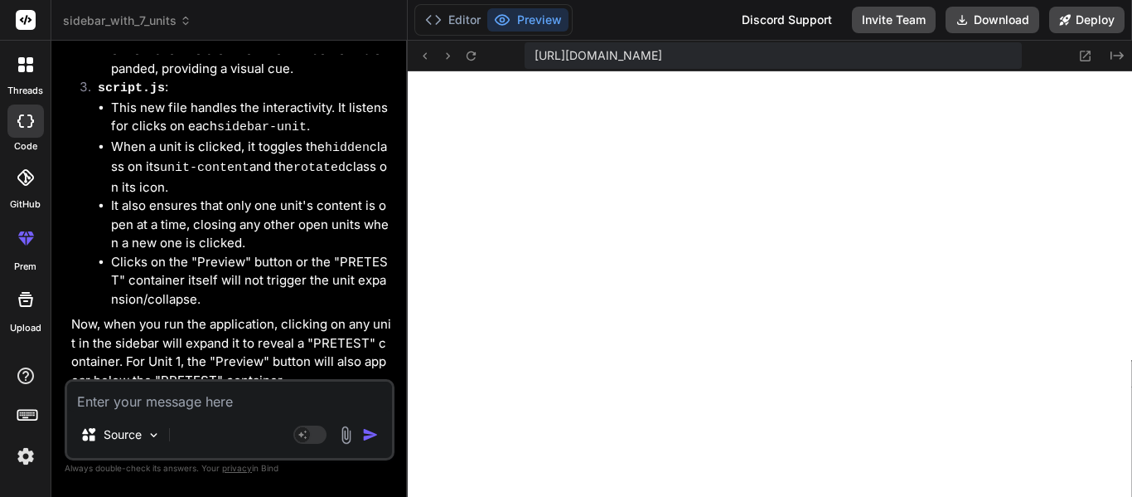
click at [196, 396] on textarea at bounding box center [229, 396] width 325 height 30
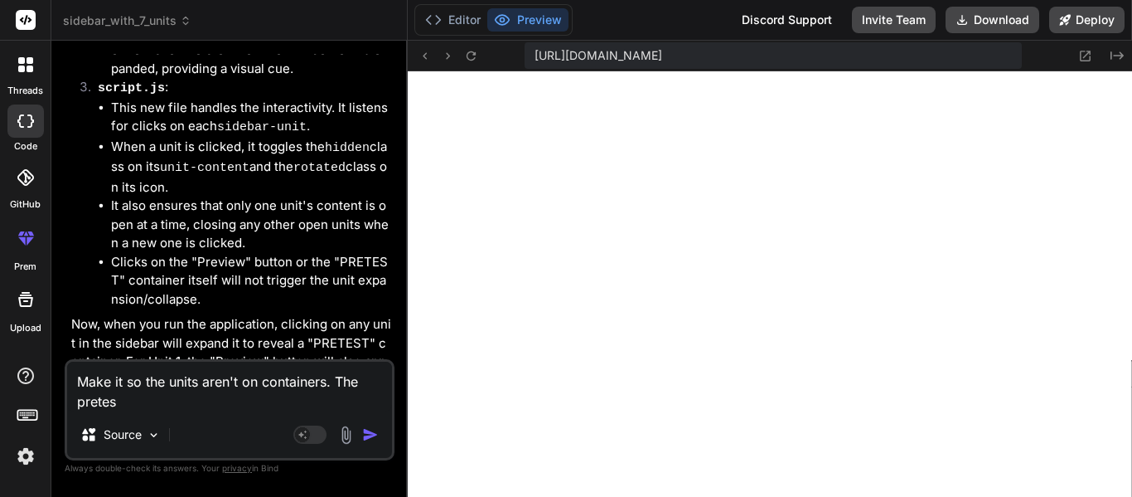
click at [211, 397] on textarea "Make it so the units aren't on containers. The pretes" at bounding box center [229, 386] width 325 height 50
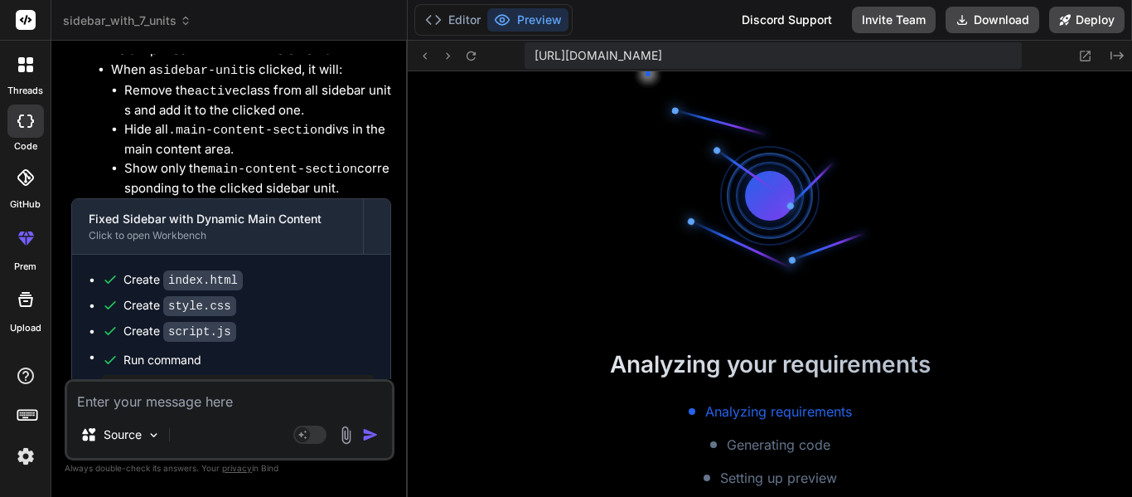
scroll to position [2918, 0]
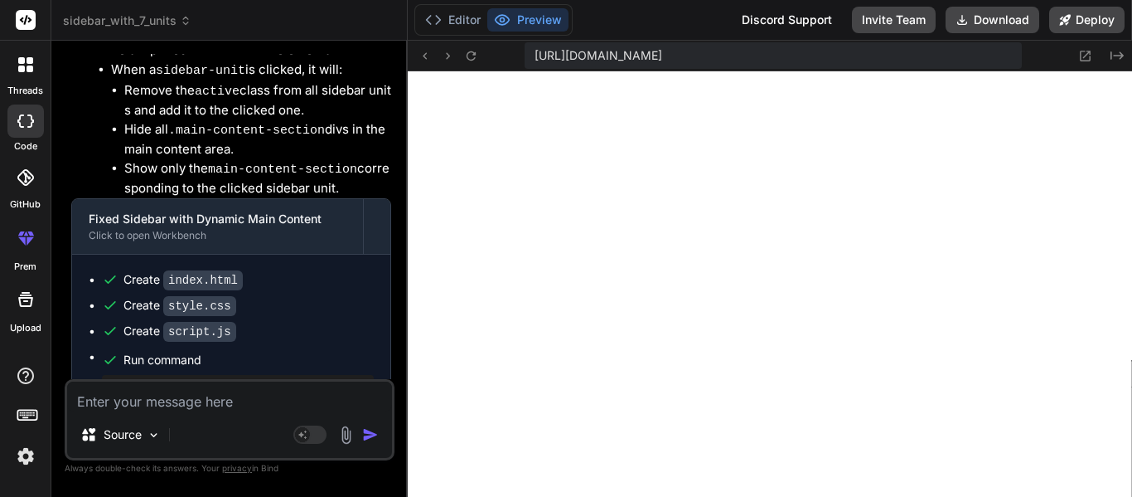
click at [199, 403] on textarea at bounding box center [229, 396] width 325 height 30
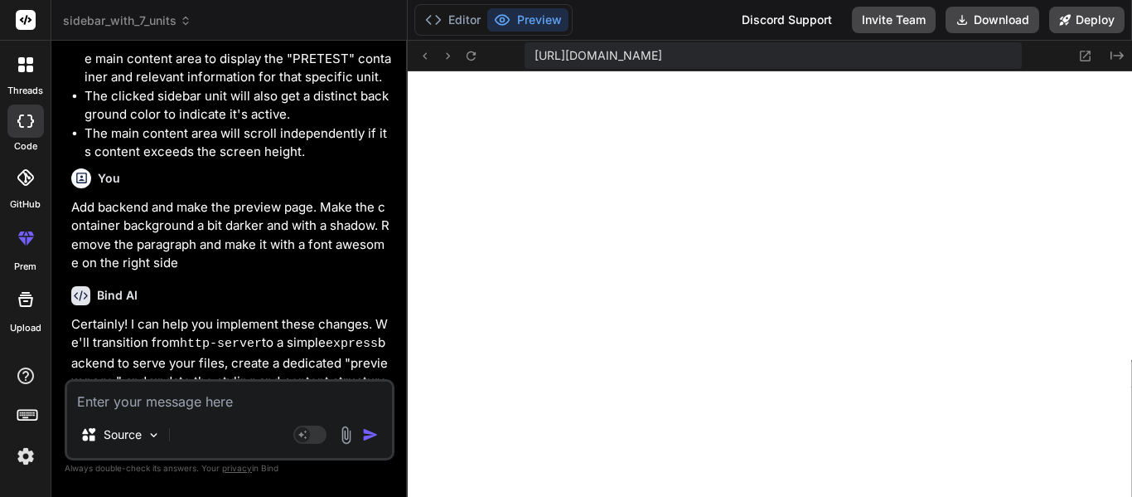
scroll to position [3416, 0]
